Goal: Information Seeking & Learning: Learn about a topic

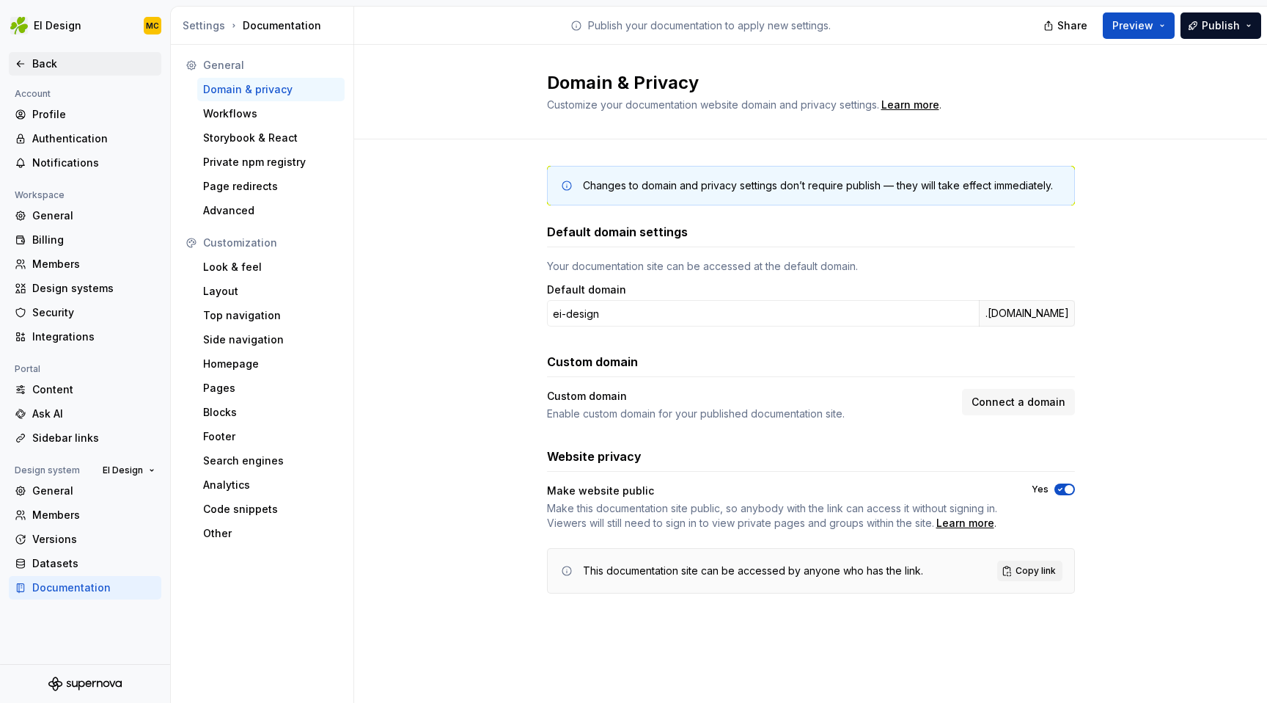
click at [78, 60] on div "Back" at bounding box center [93, 63] width 123 height 15
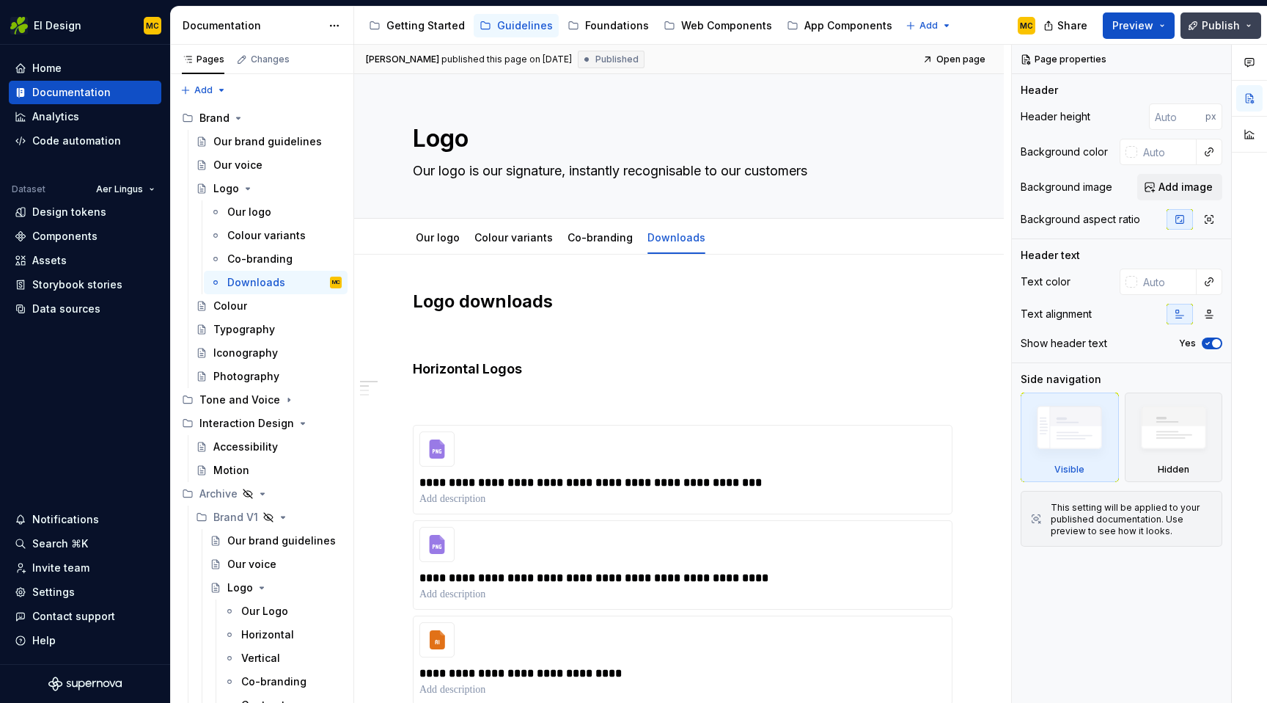
click at [1248, 23] on button "Publish" at bounding box center [1221, 25] width 81 height 26
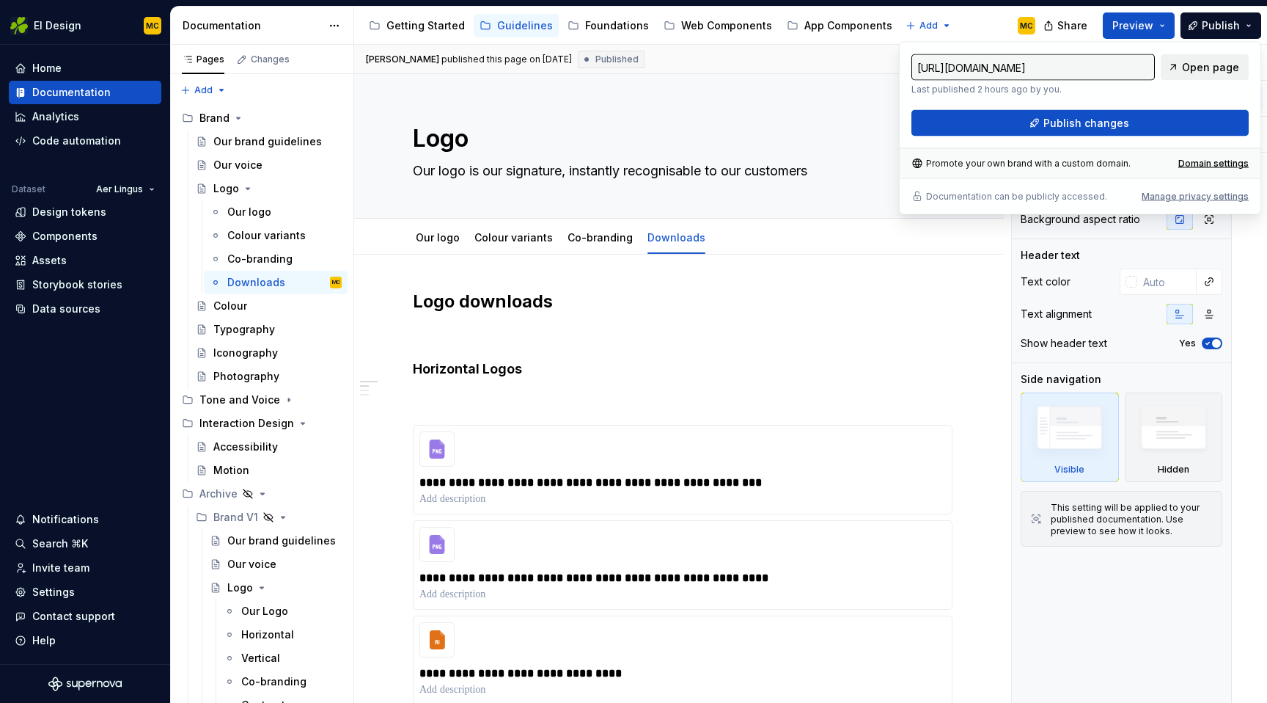
click at [1217, 64] on span "Open page" at bounding box center [1210, 67] width 57 height 15
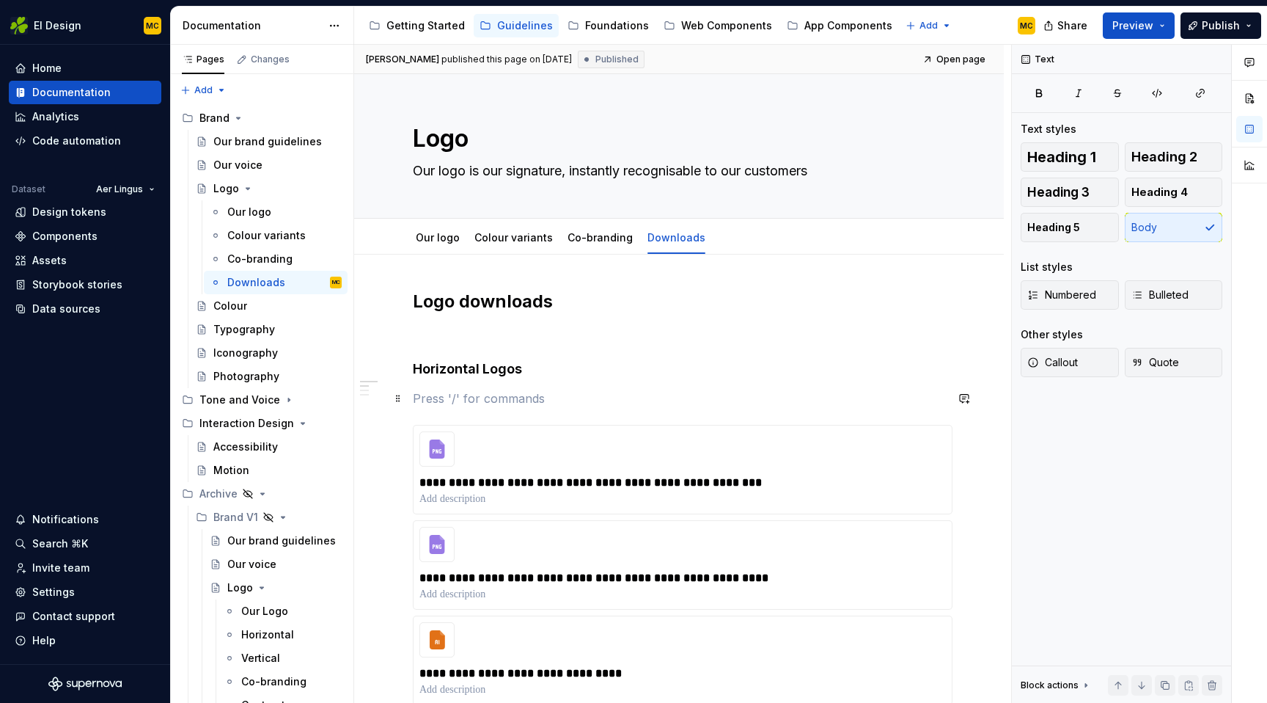
click at [545, 405] on p at bounding box center [679, 398] width 532 height 18
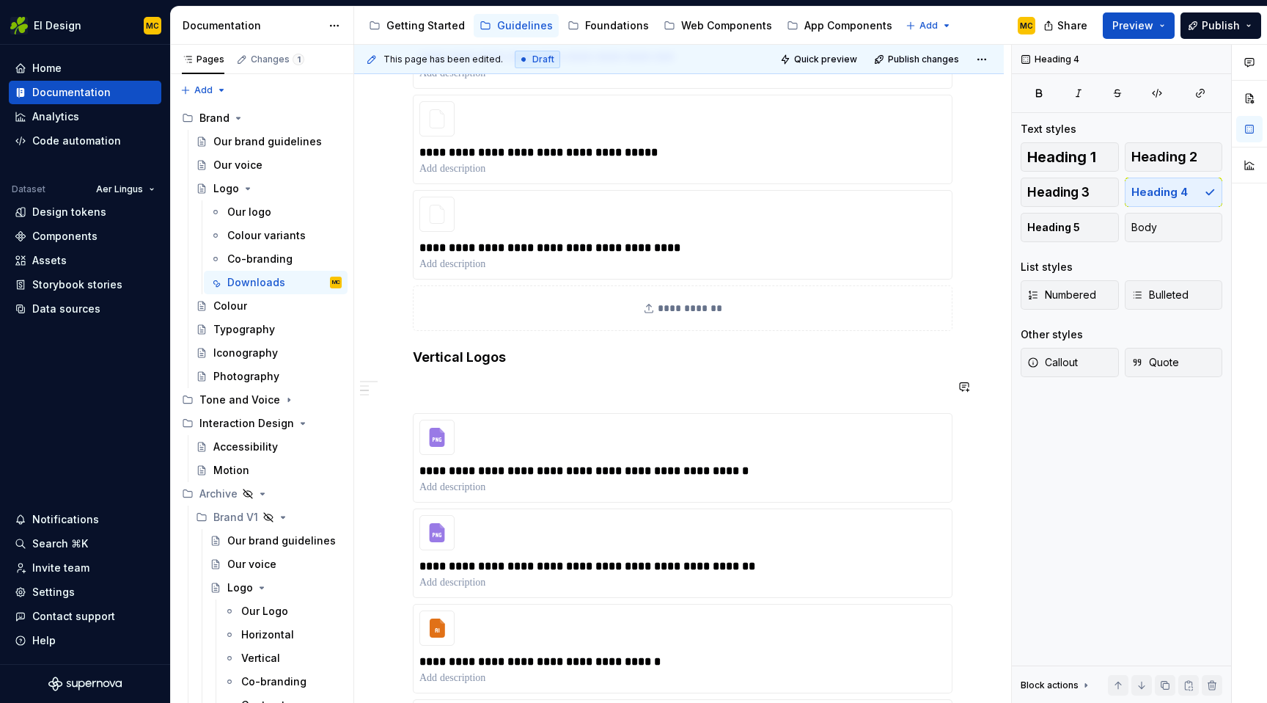
scroll to position [1442, 0]
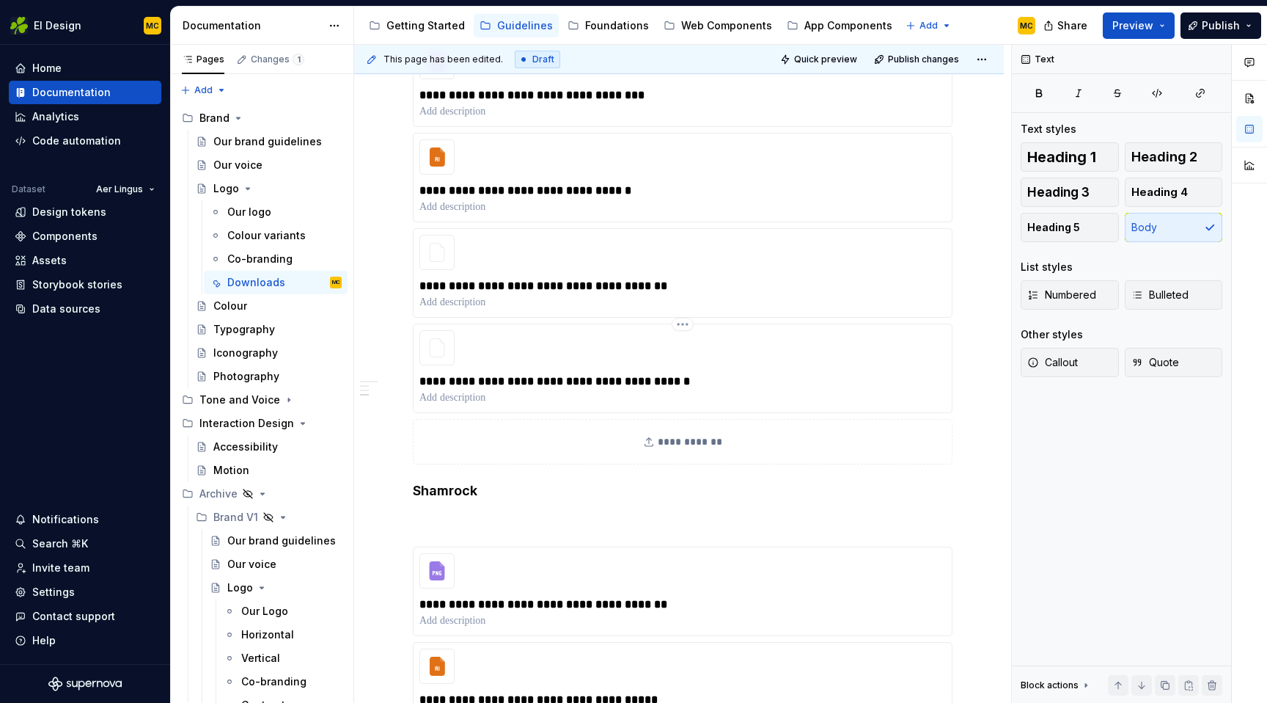
scroll to position [2777, 0]
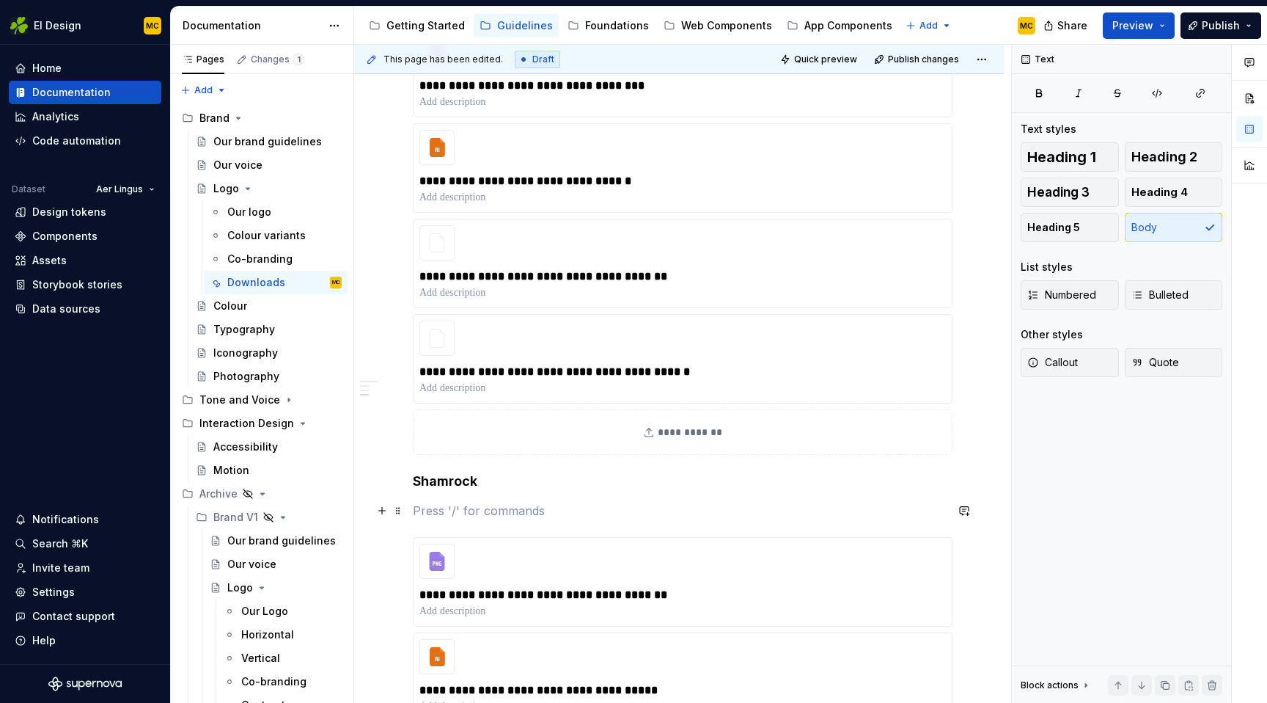
click at [477, 513] on p at bounding box center [679, 511] width 532 height 18
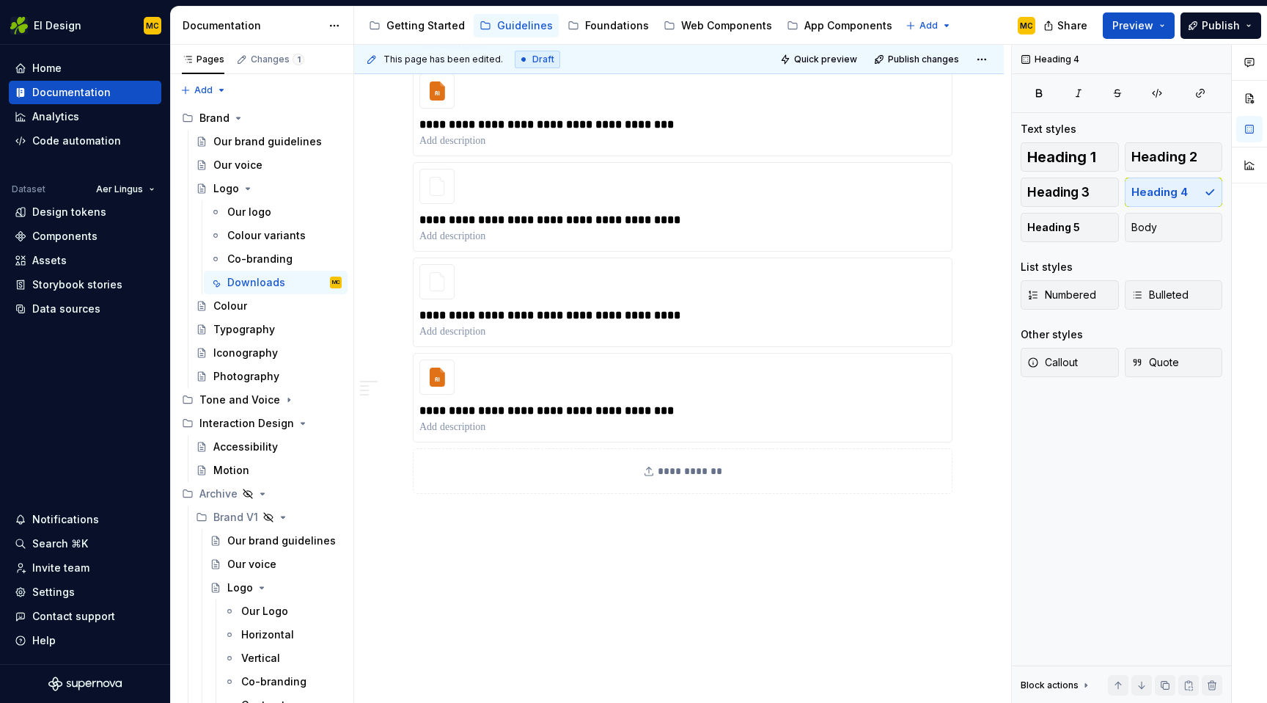
scroll to position [3735, 0]
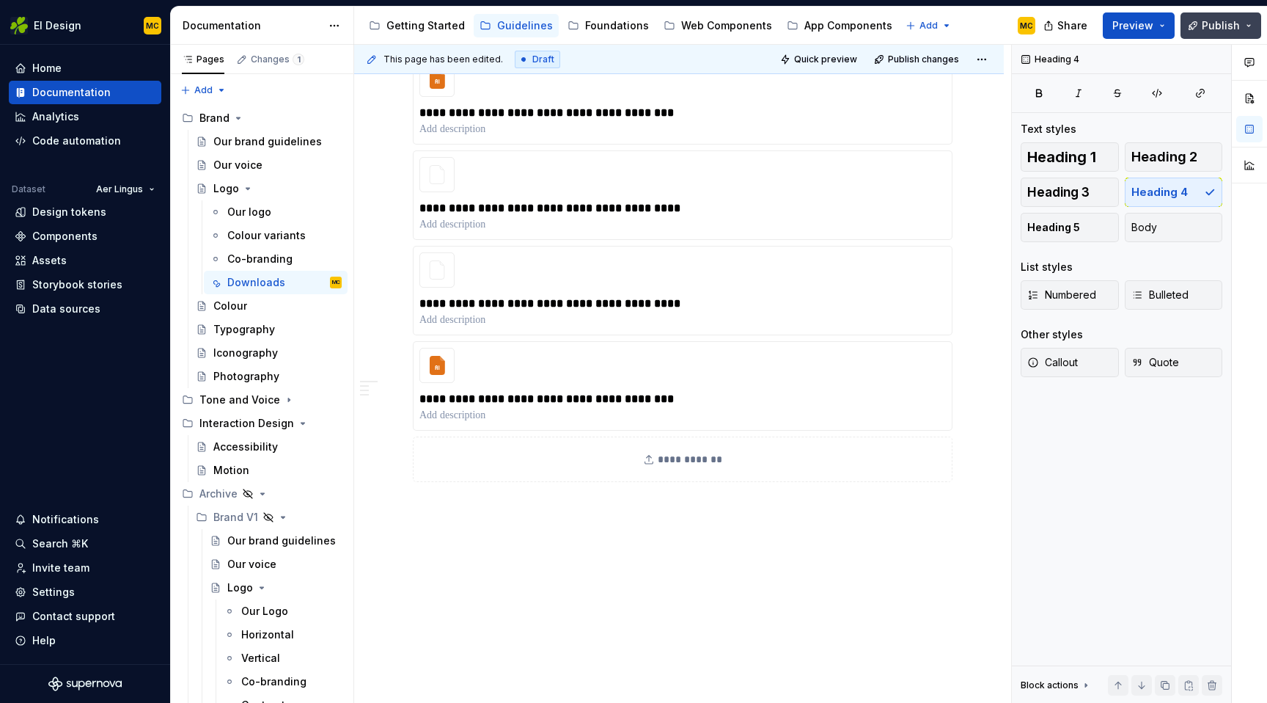
click at [1203, 30] on button "Publish" at bounding box center [1221, 25] width 81 height 26
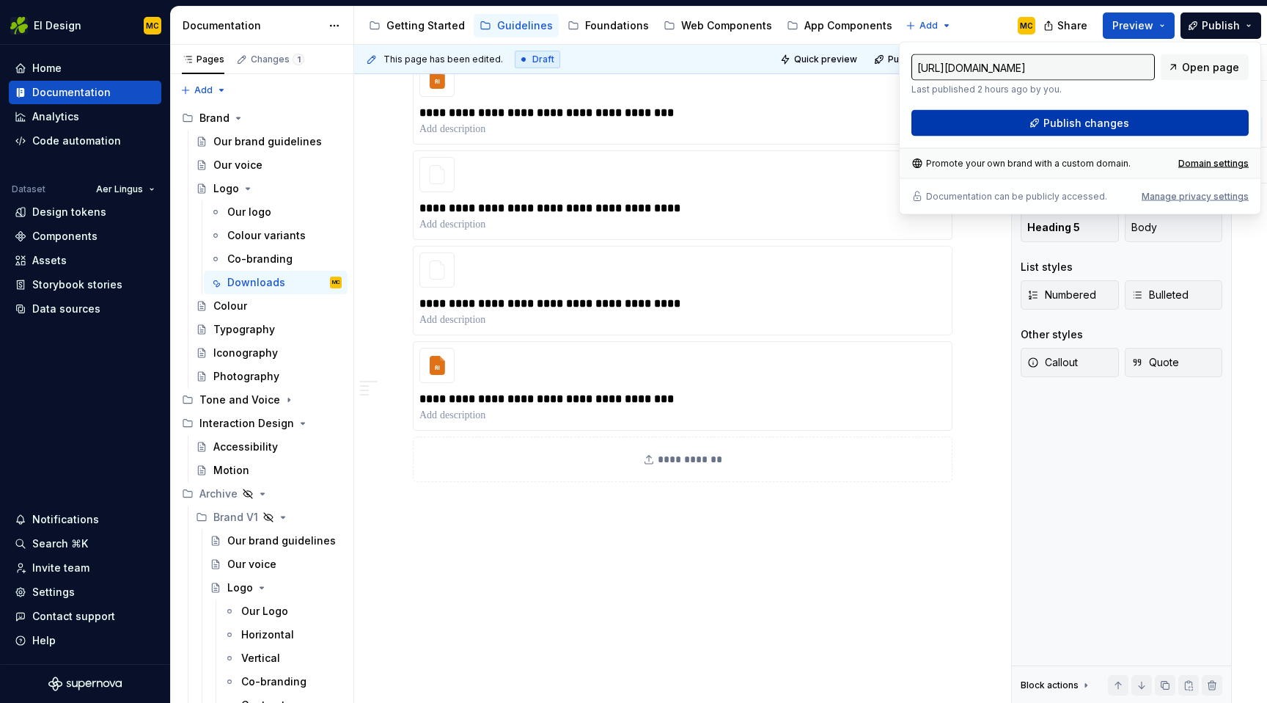
click at [1109, 125] on span "Publish changes" at bounding box center [1087, 123] width 86 height 15
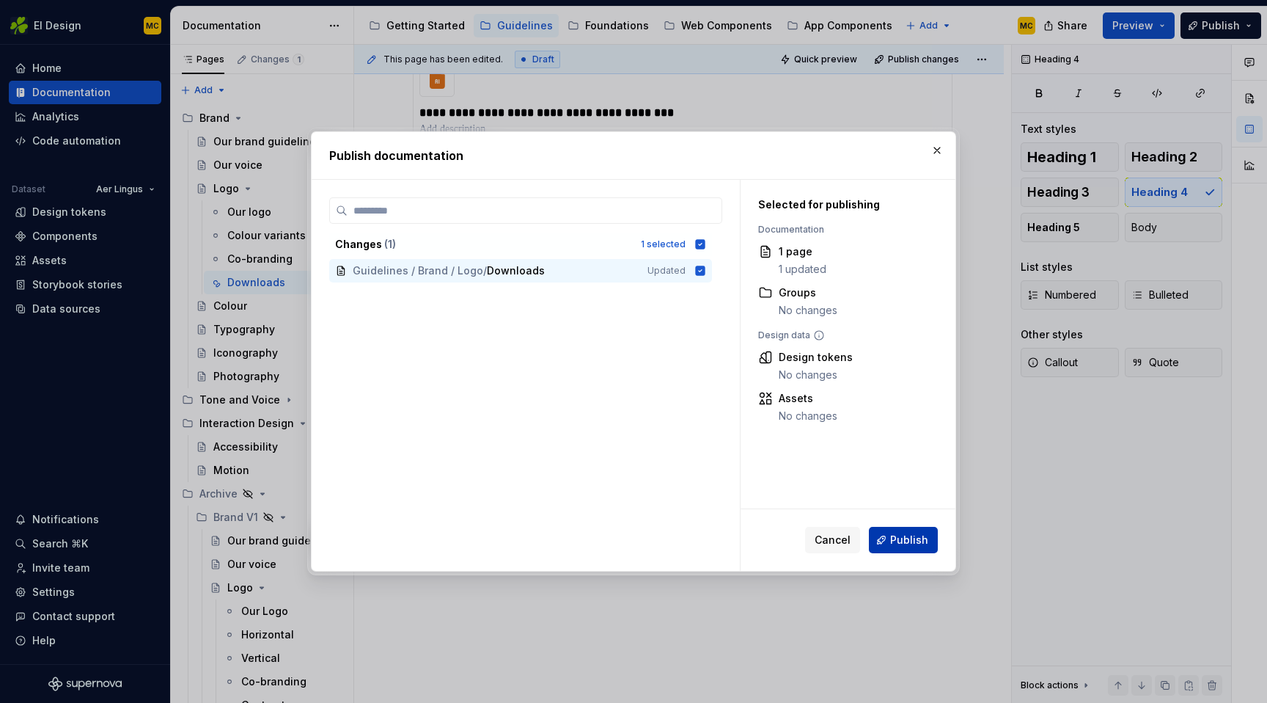
click at [909, 538] on span "Publish" at bounding box center [909, 539] width 38 height 15
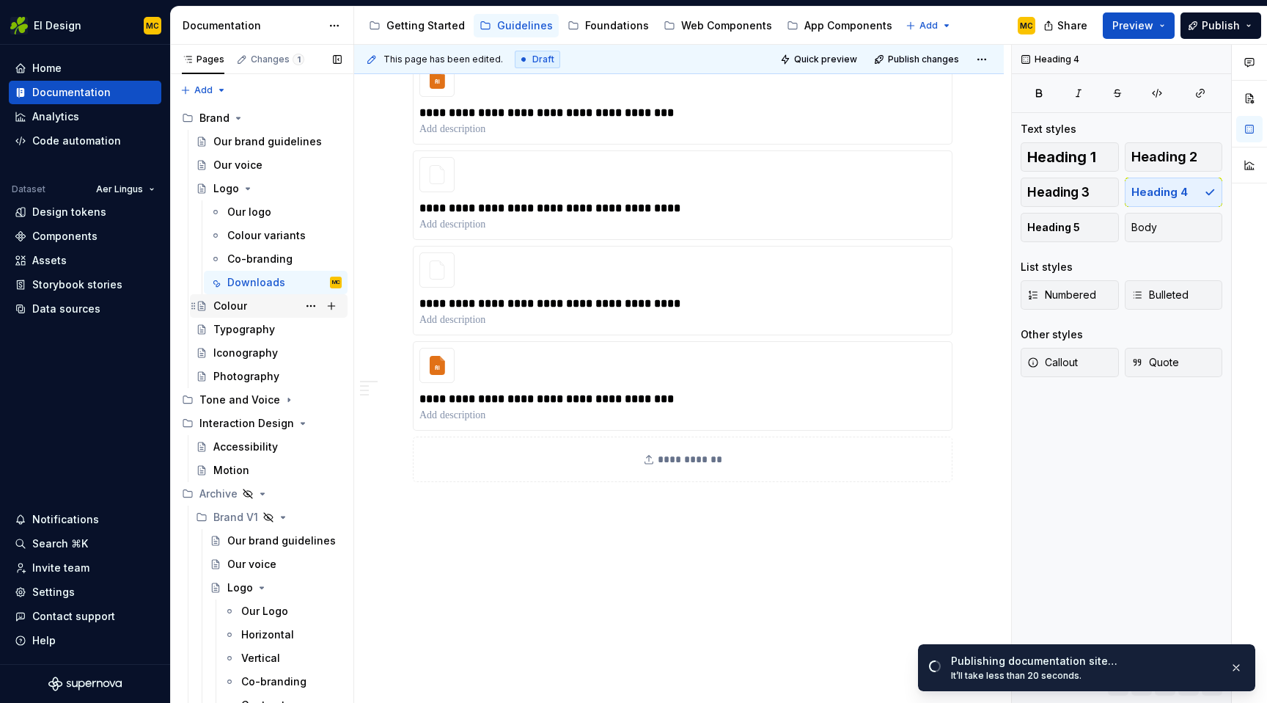
click at [252, 296] on div "Colour" at bounding box center [277, 306] width 128 height 21
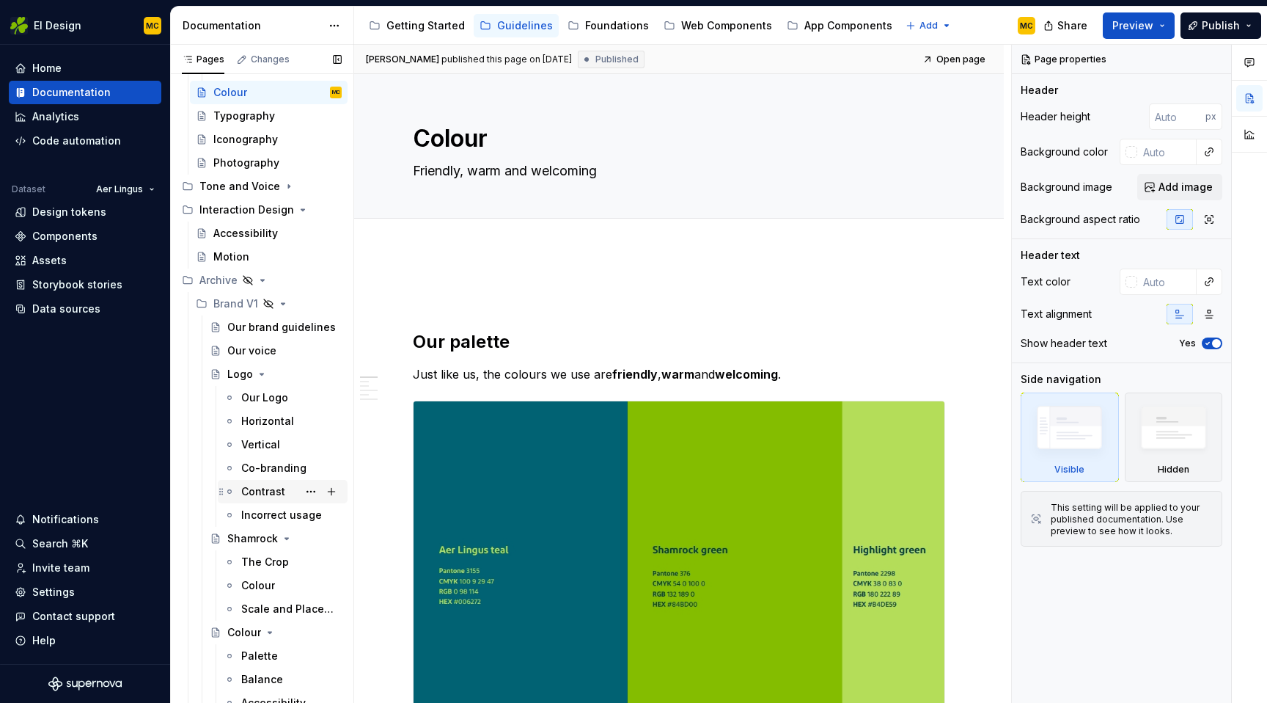
scroll to position [184, 0]
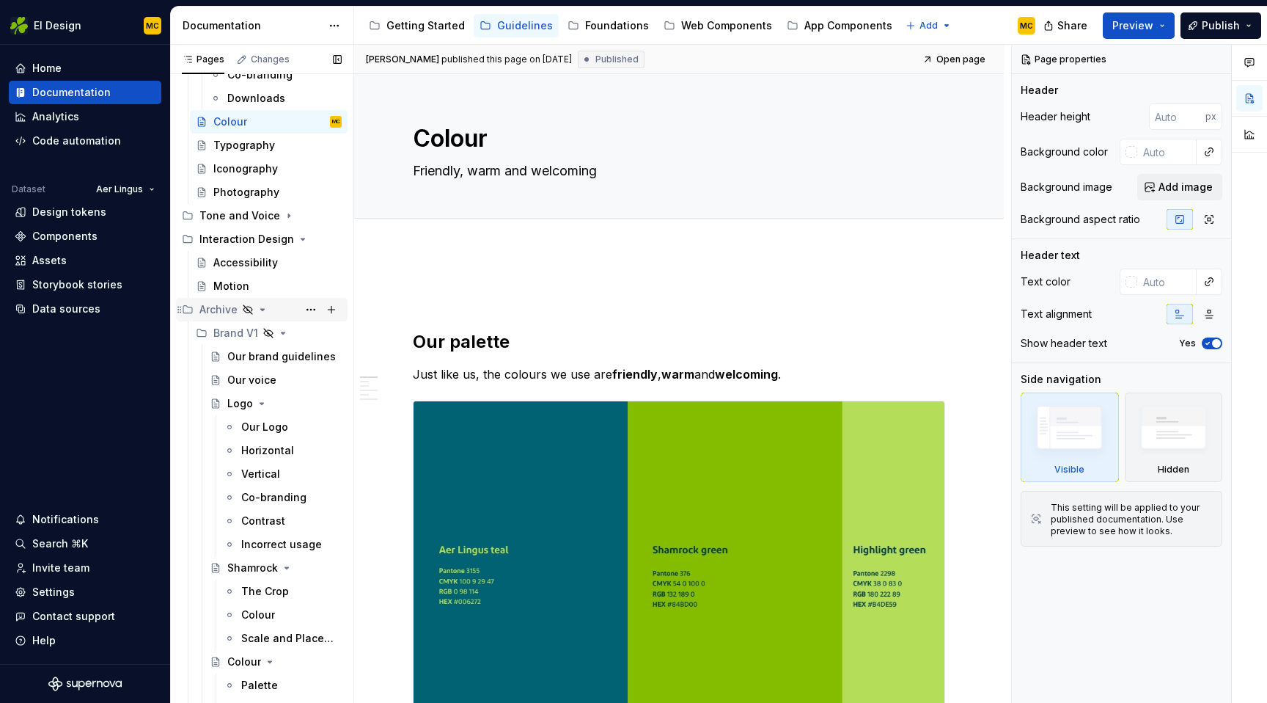
click at [260, 307] on icon "Page tree" at bounding box center [263, 310] width 12 height 12
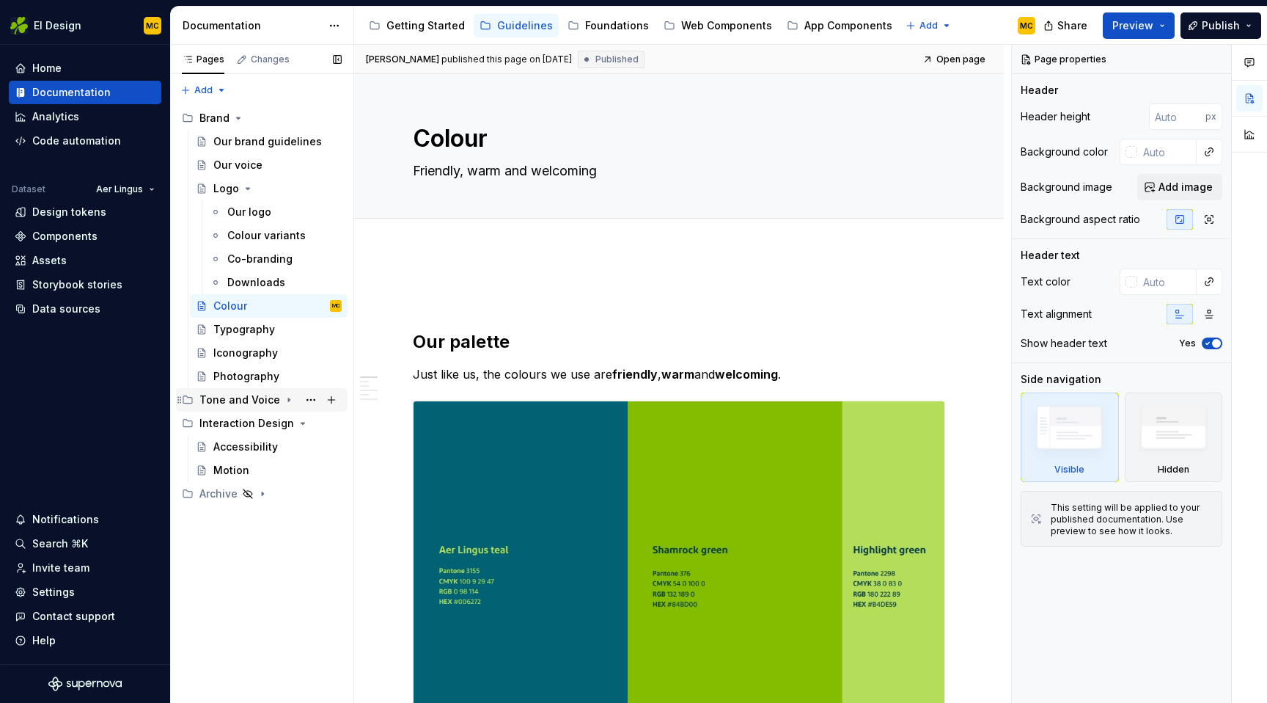
click at [283, 404] on icon "Page tree" at bounding box center [289, 400] width 12 height 12
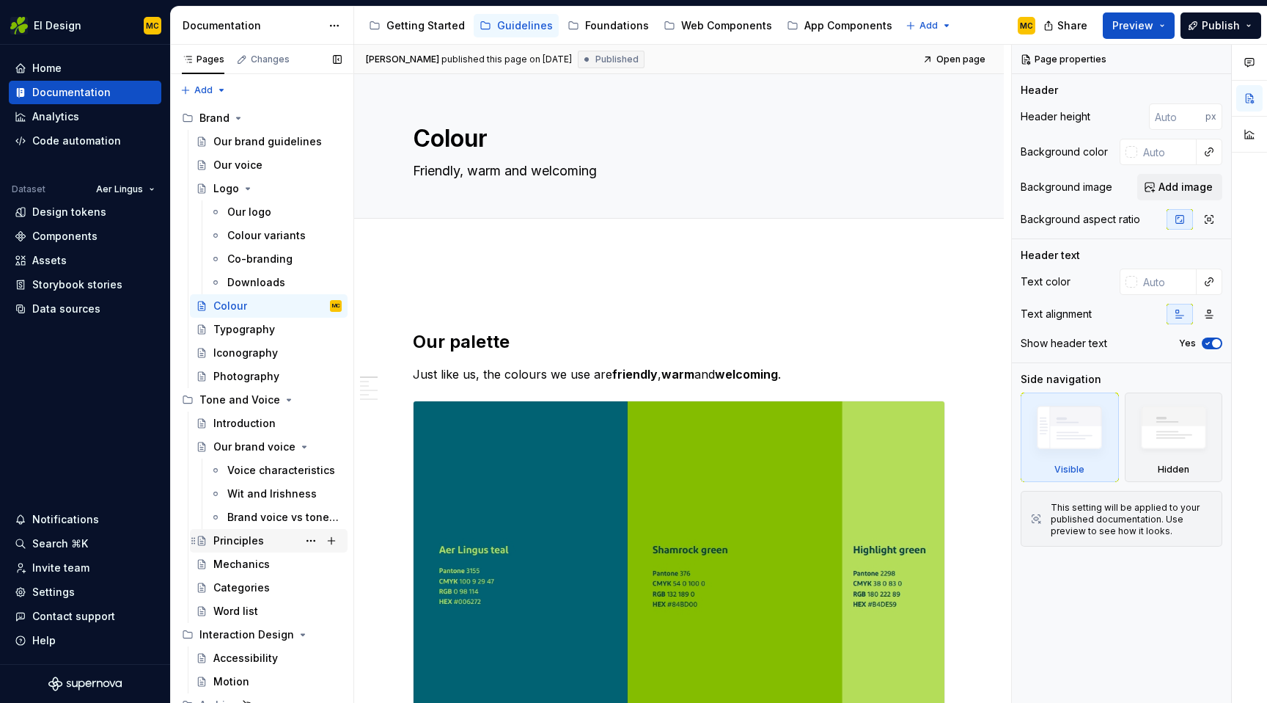
click at [258, 531] on div "Principles" at bounding box center [277, 540] width 128 height 21
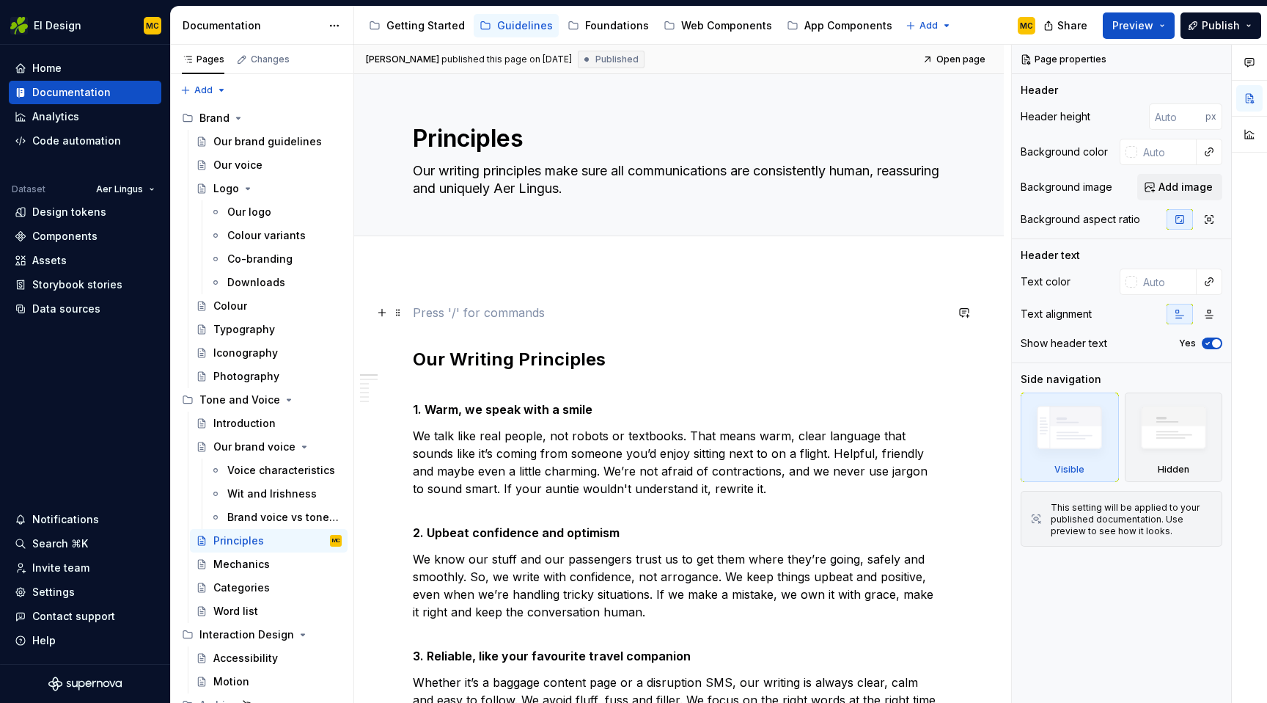
click at [442, 316] on p at bounding box center [679, 313] width 532 height 18
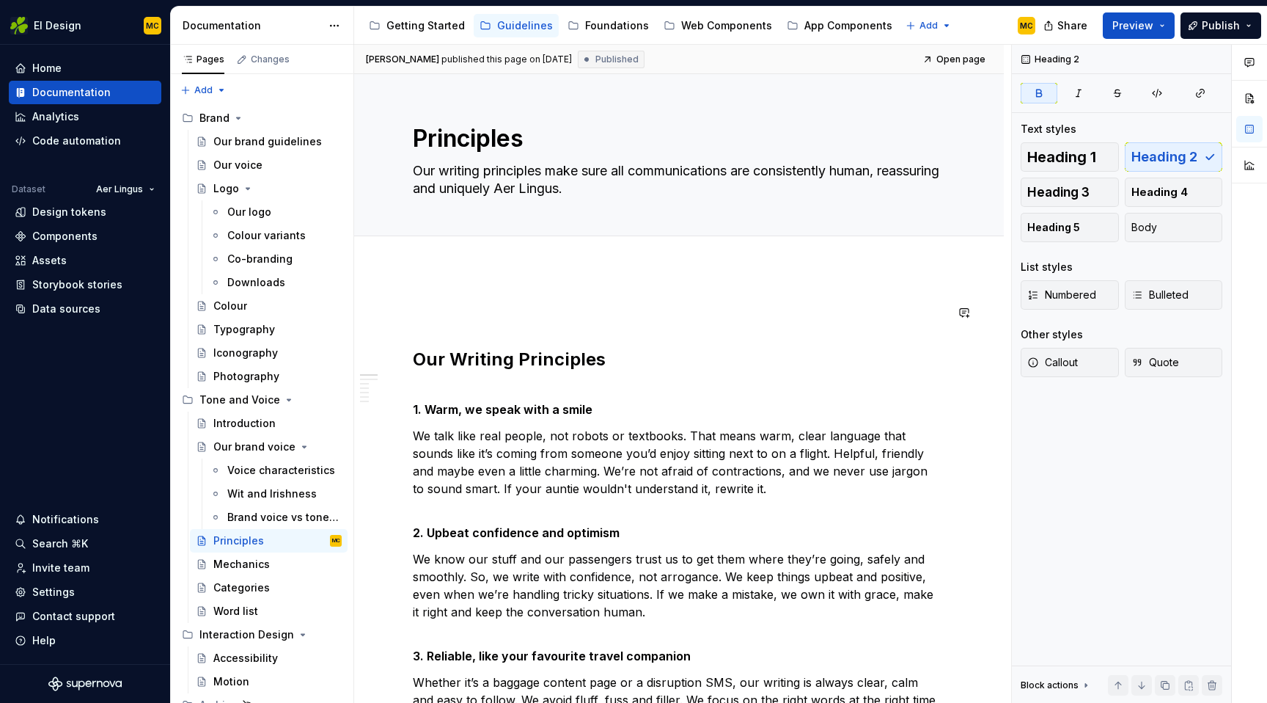
click at [447, 305] on p at bounding box center [679, 313] width 532 height 18
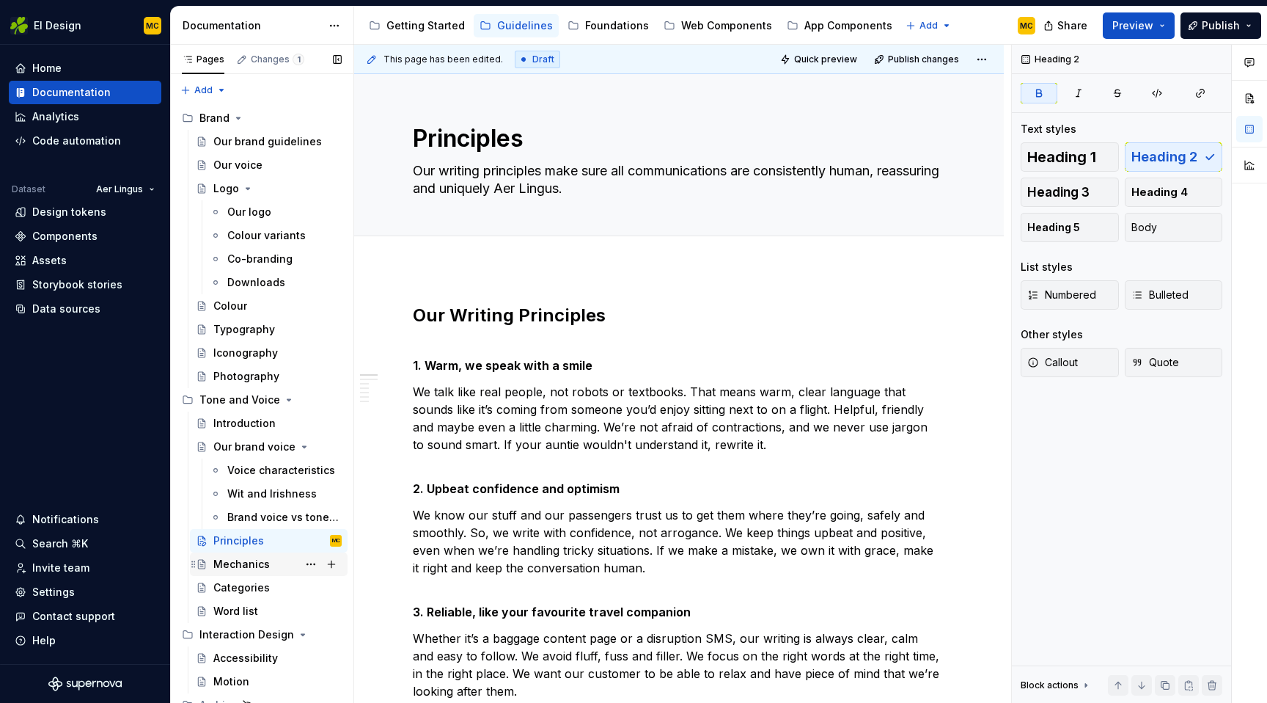
click at [239, 561] on div "Mechanics" at bounding box center [241, 564] width 56 height 15
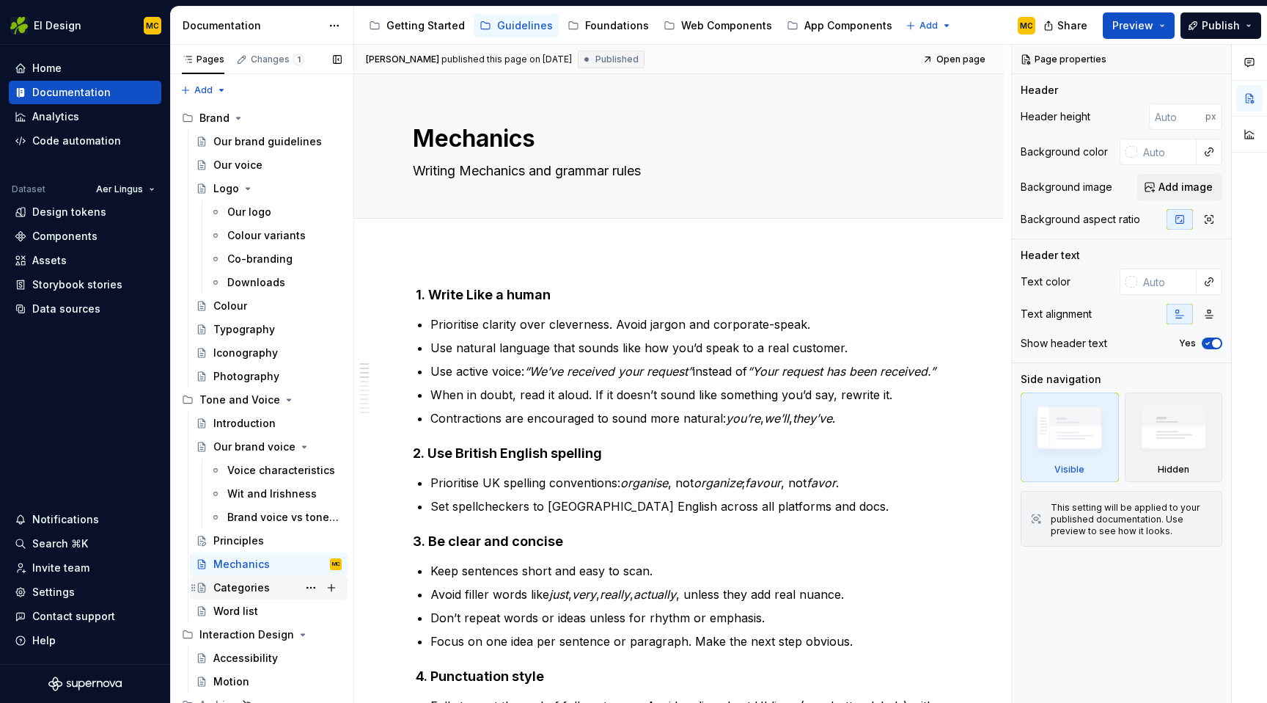
click at [233, 583] on div "Categories" at bounding box center [241, 587] width 56 height 15
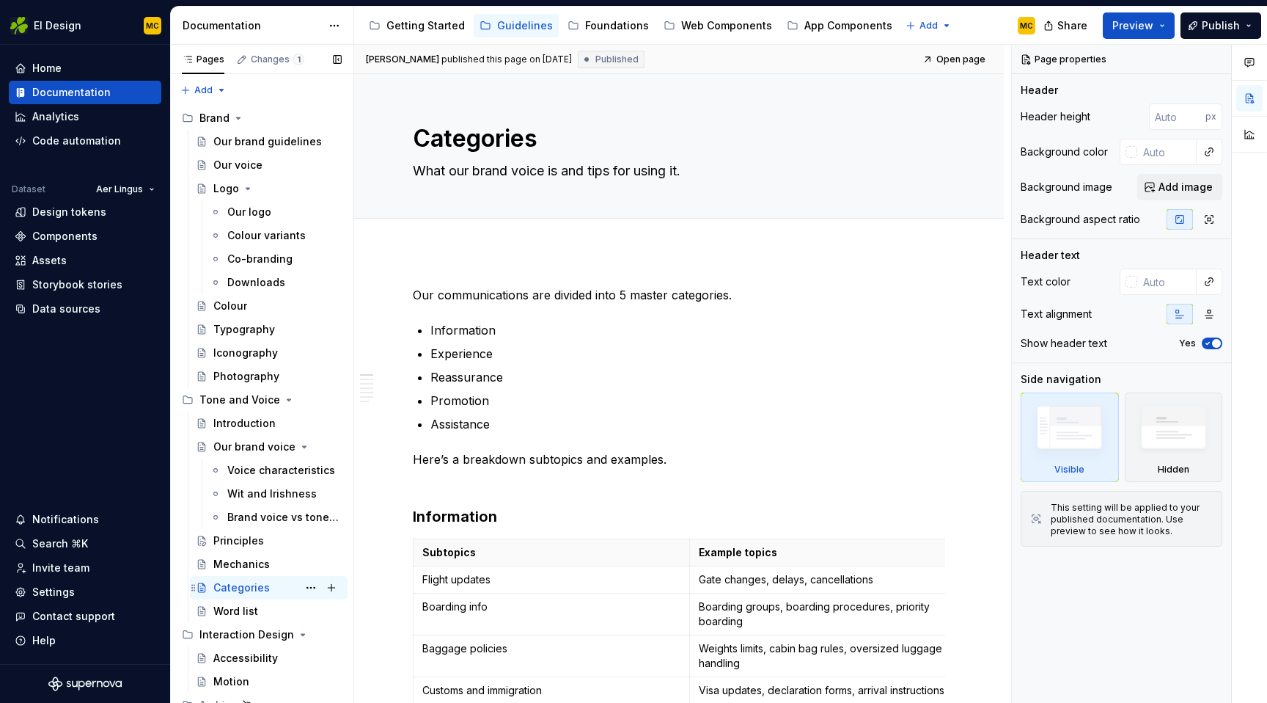
scroll to position [10, 0]
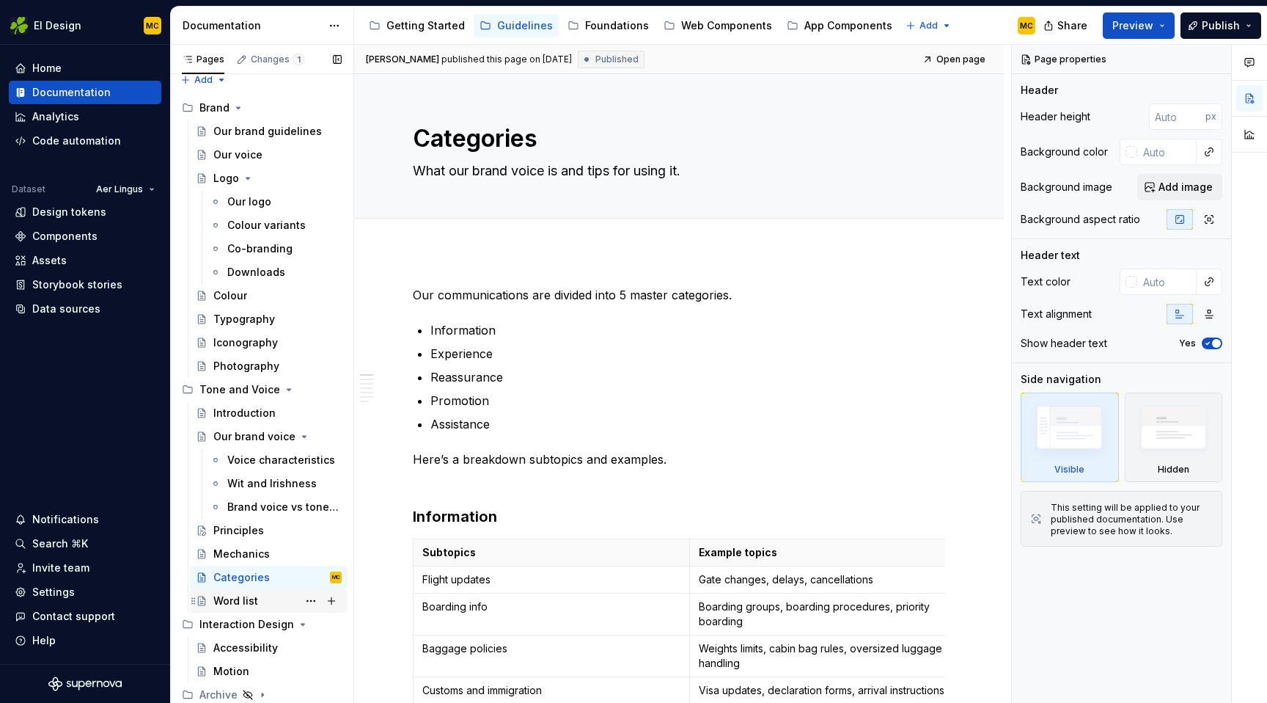
click at [235, 601] on div "Word list" at bounding box center [235, 600] width 45 height 15
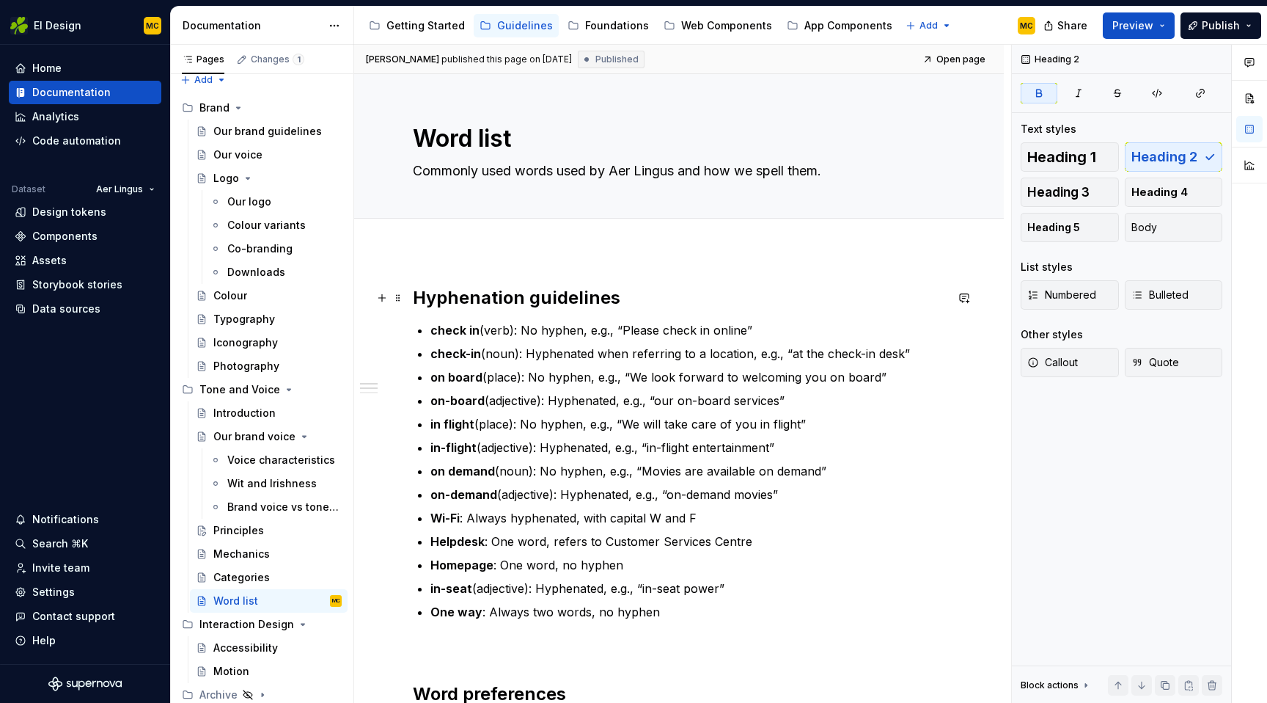
click at [514, 293] on strong "Hyphenation guidelines" at bounding box center [517, 297] width 208 height 21
click at [267, 532] on div "Principles" at bounding box center [277, 530] width 128 height 21
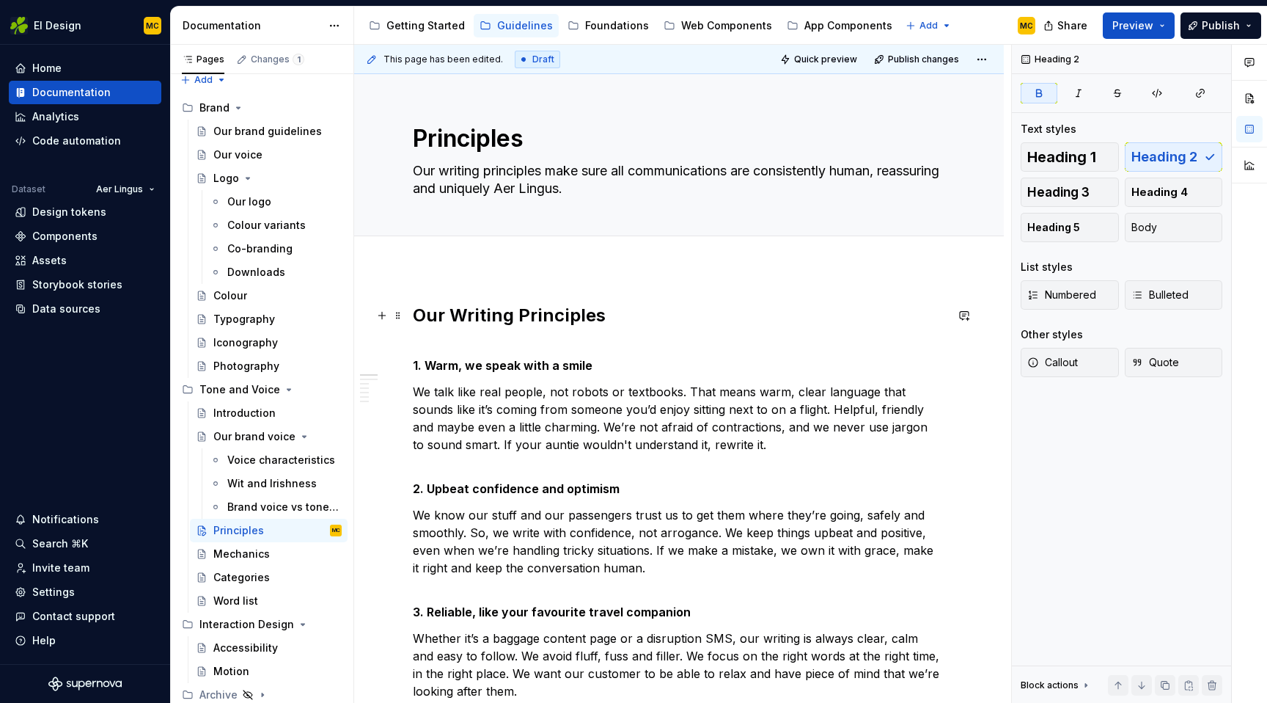
click at [503, 309] on strong "Our Writing Principles" at bounding box center [509, 314] width 193 height 21
click at [271, 551] on div "Mechanics" at bounding box center [277, 553] width 128 height 21
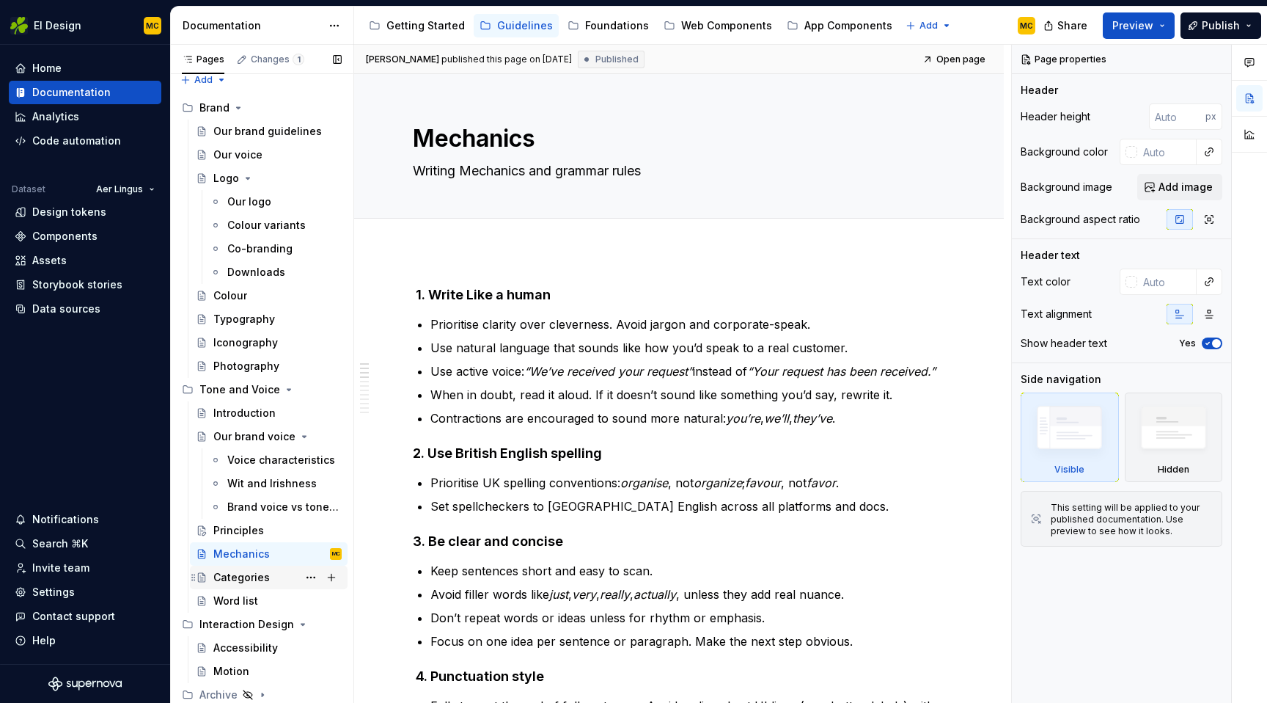
click at [259, 579] on div "Categories" at bounding box center [241, 577] width 56 height 15
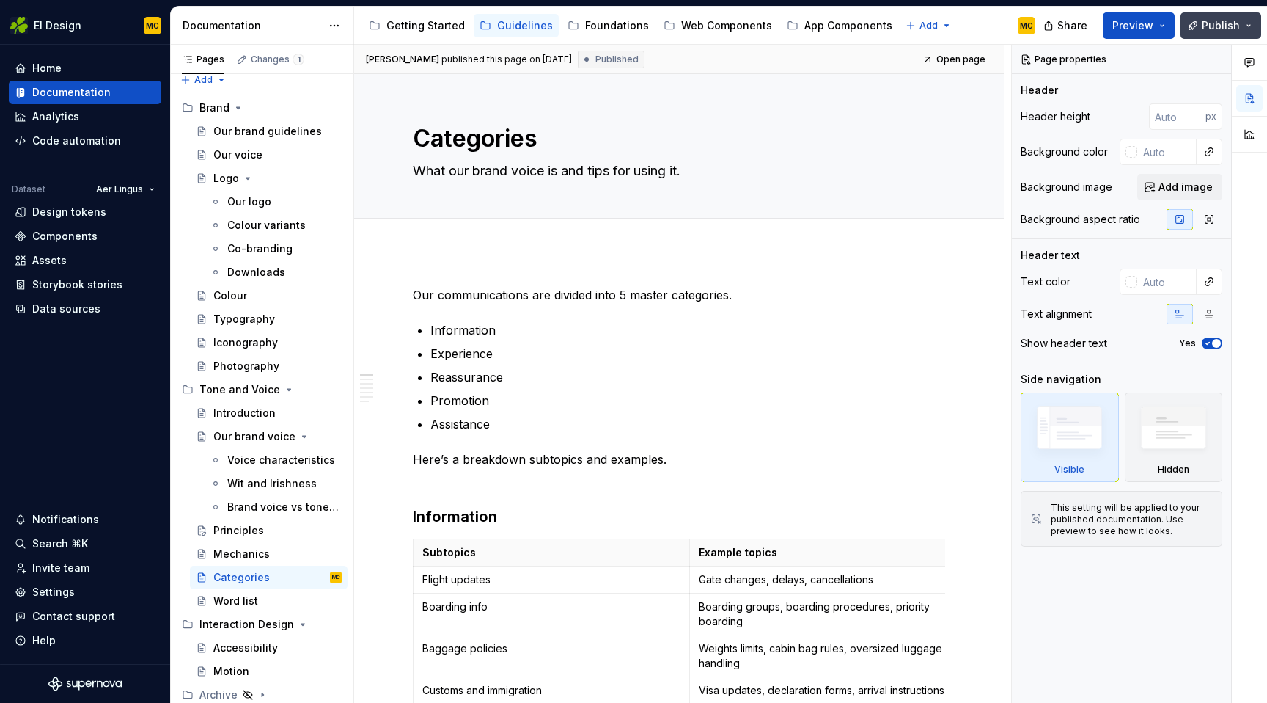
click at [1217, 27] on span "Publish" at bounding box center [1221, 25] width 38 height 15
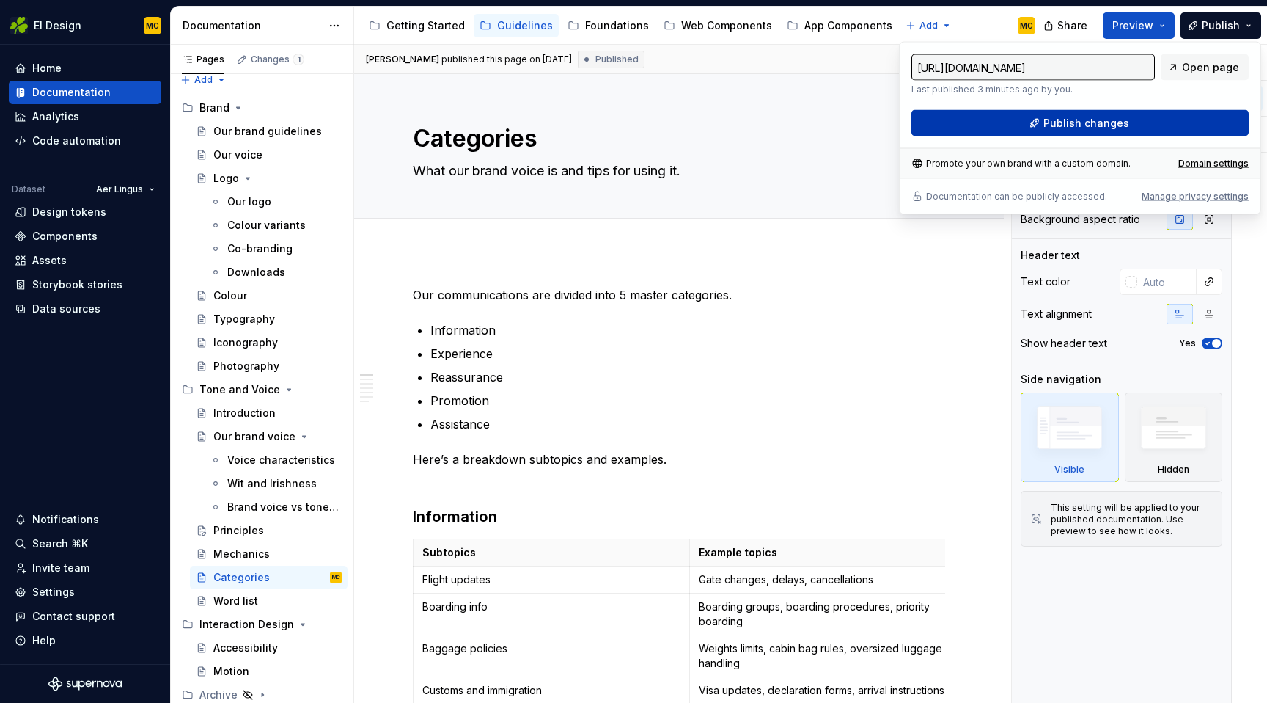
click at [1077, 126] on span "Publish changes" at bounding box center [1087, 123] width 86 height 15
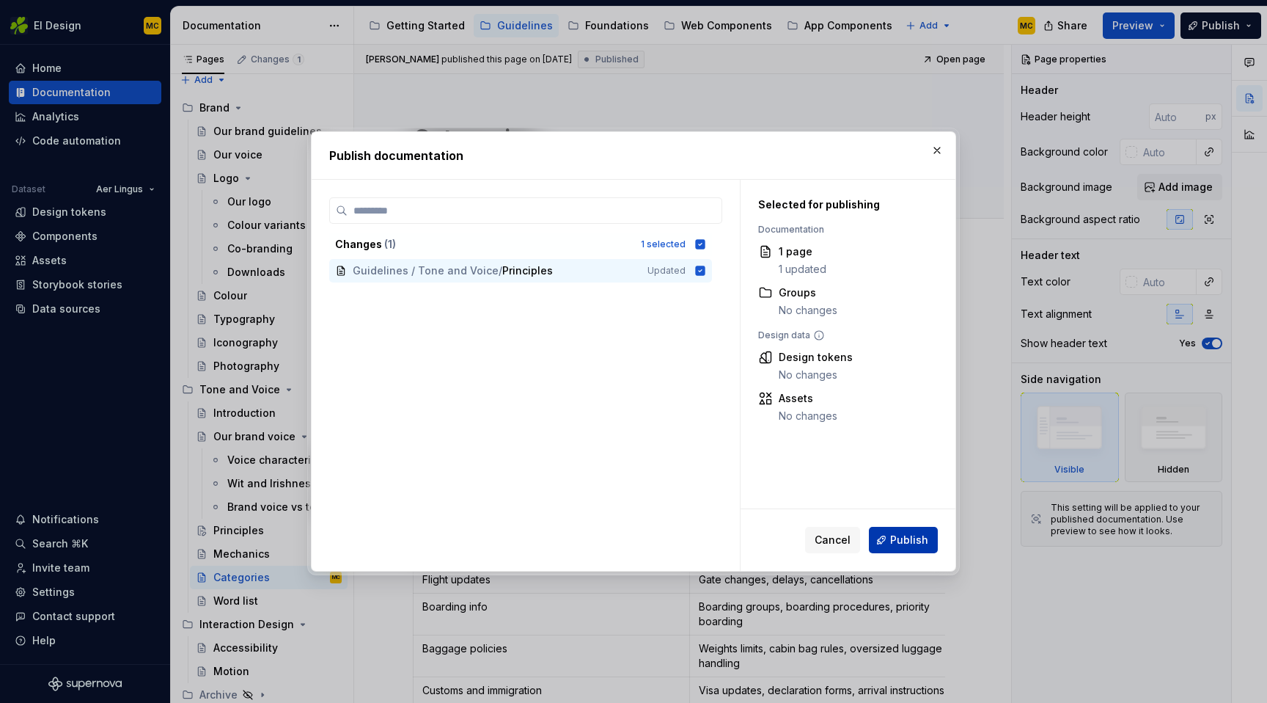
click at [906, 538] on span "Publish" at bounding box center [909, 539] width 38 height 15
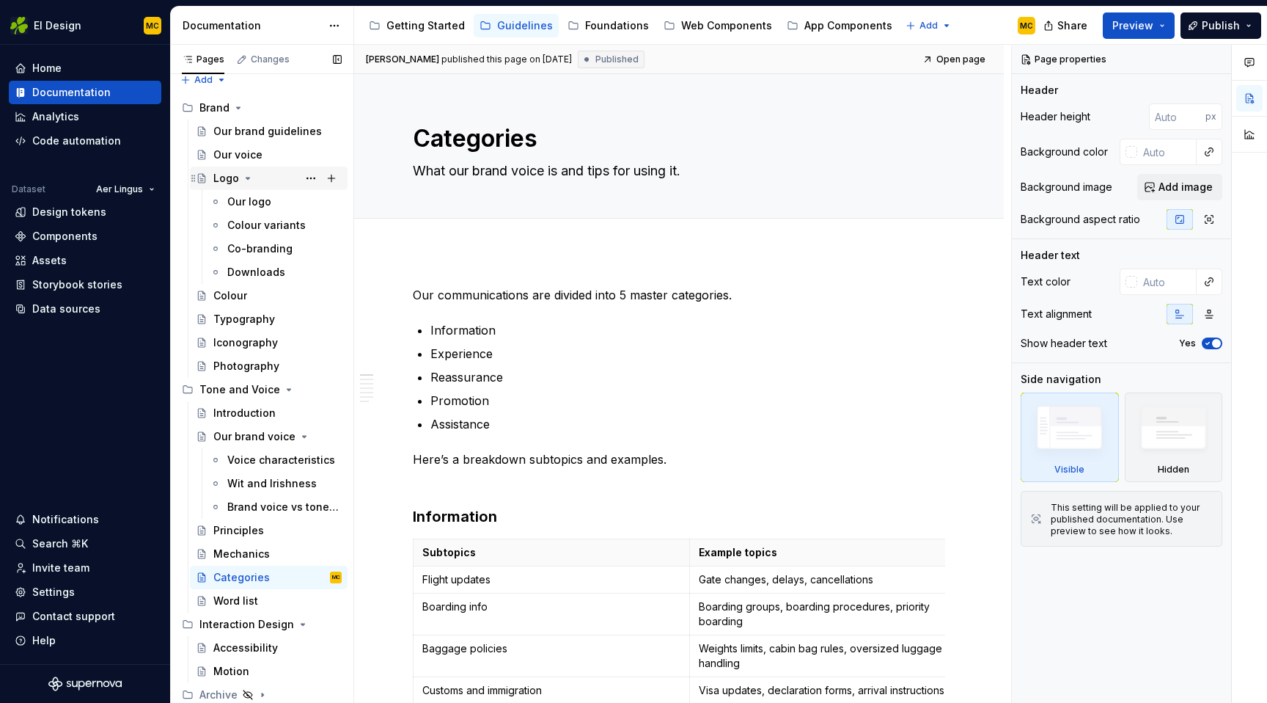
click at [249, 183] on icon "Page tree" at bounding box center [248, 178] width 12 height 12
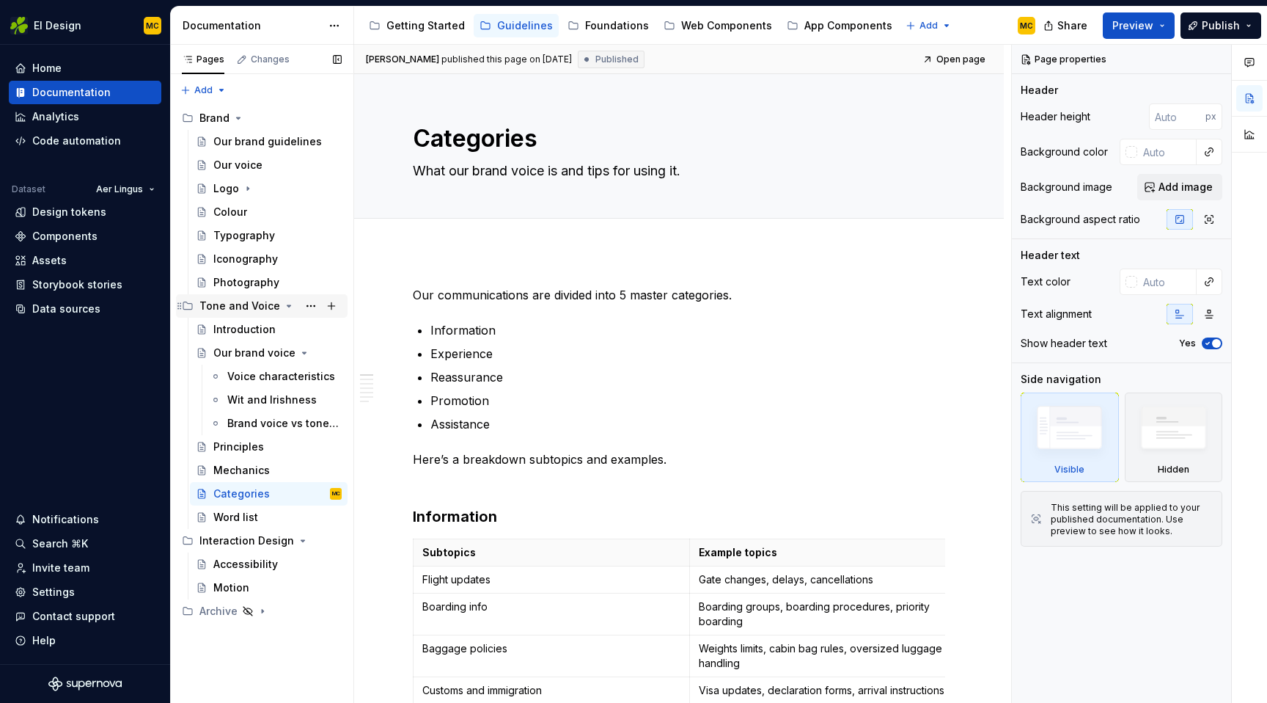
click at [287, 305] on icon "Page tree" at bounding box center [289, 305] width 4 height 1
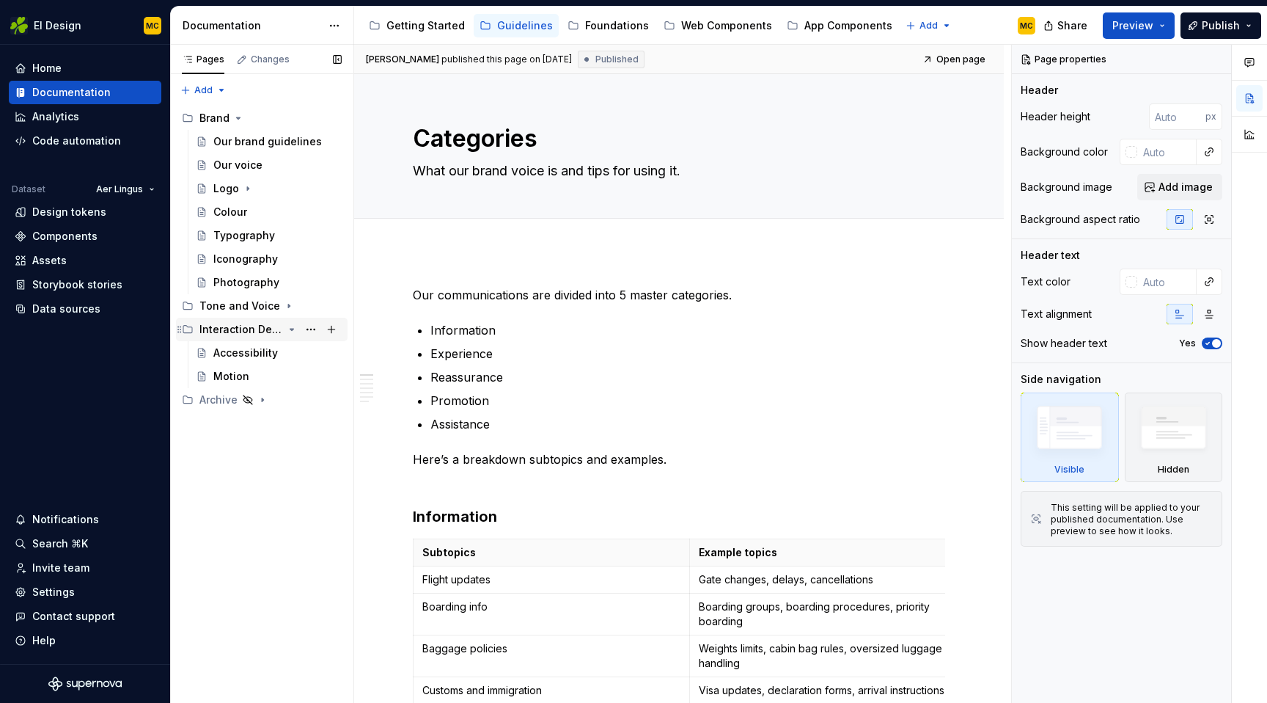
click at [290, 329] on icon "Page tree" at bounding box center [292, 329] width 4 height 1
type textarea "*"
